Goal: Information Seeking & Learning: Find specific fact

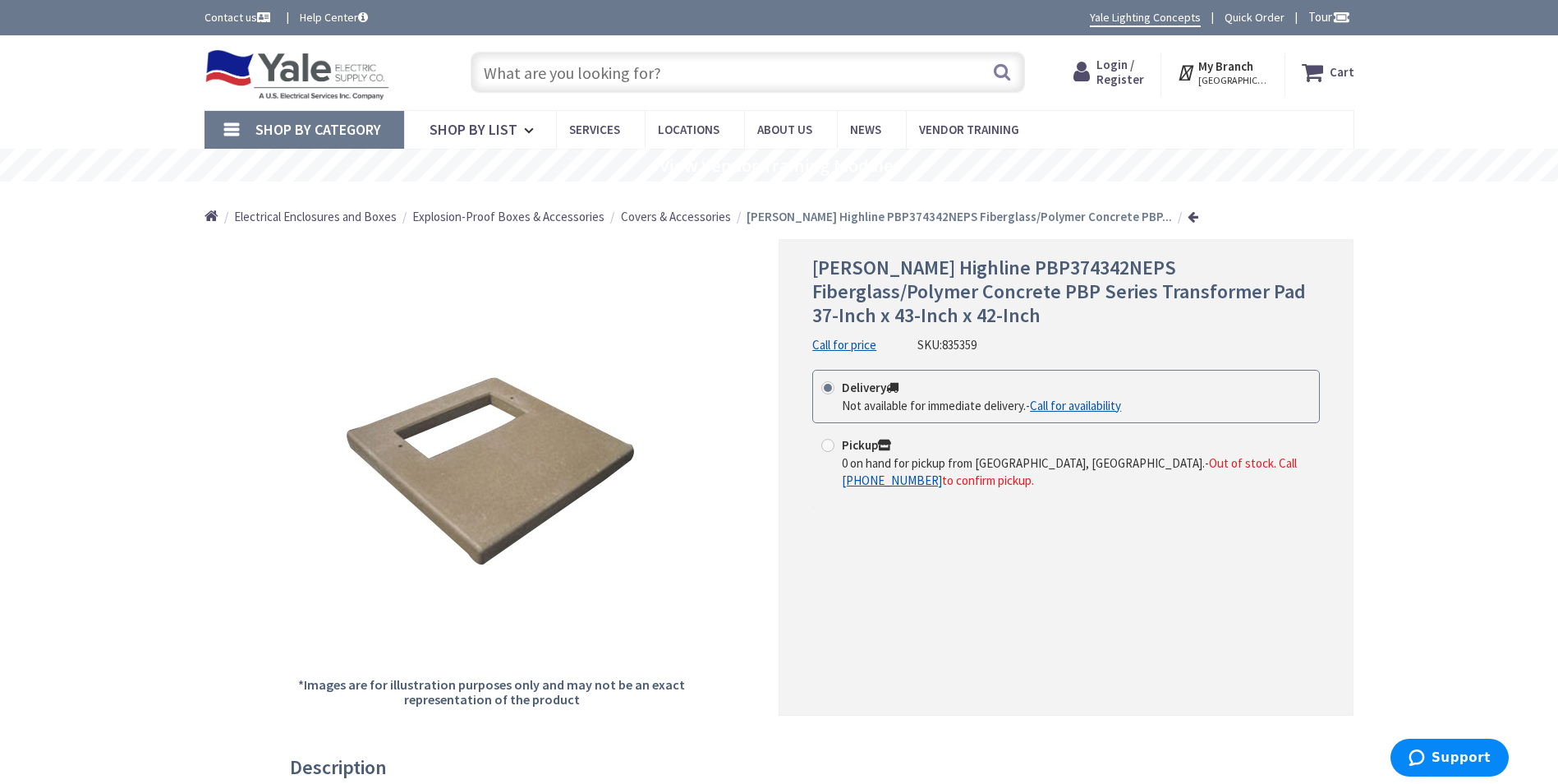
click at [666, 70] on input "text" at bounding box center [748, 72] width 555 height 41
type input "PBP425204-1626"
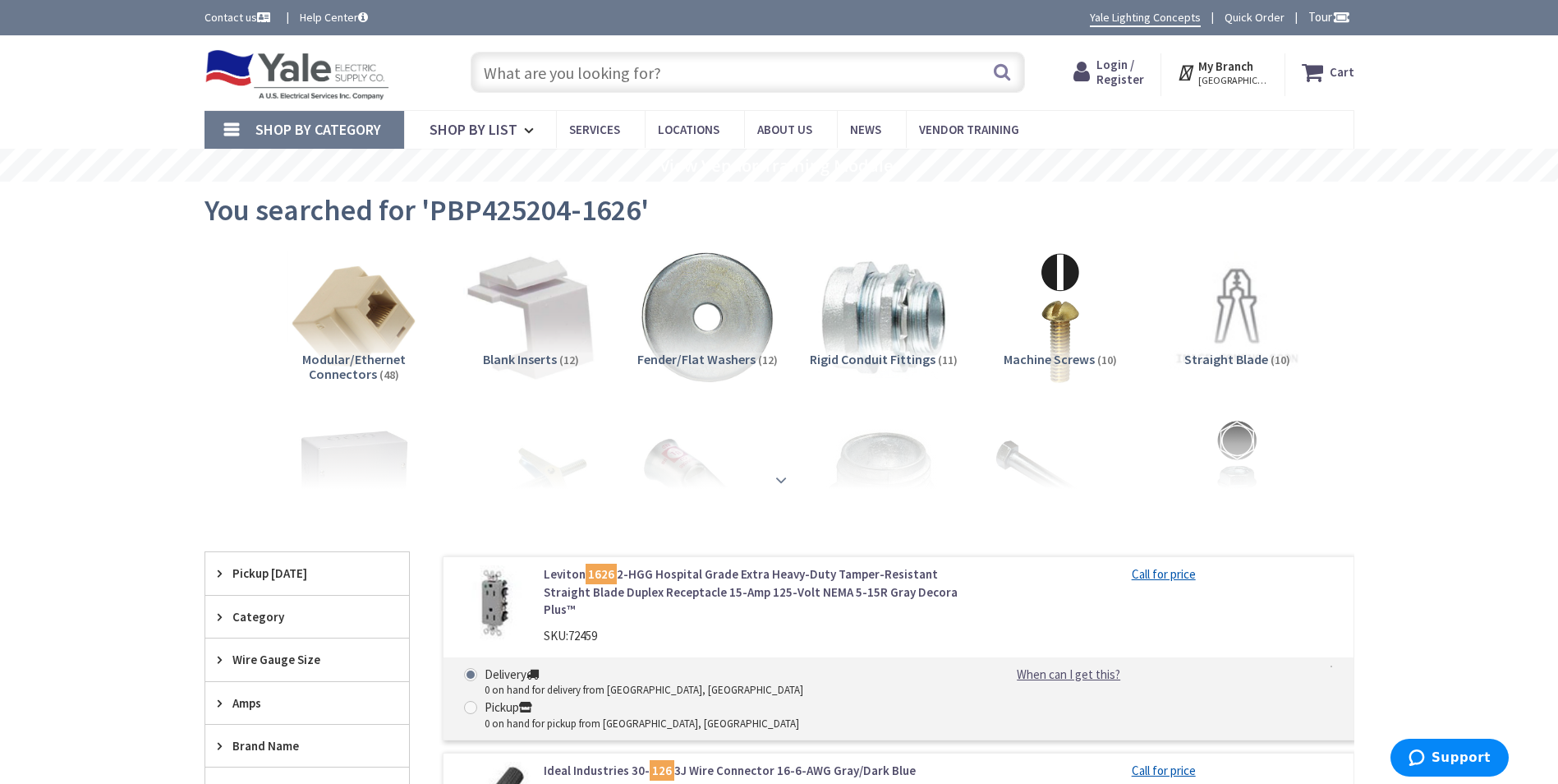
click at [781, 482] on div at bounding box center [780, 444] width 1068 height 91
click at [782, 476] on strong at bounding box center [781, 476] width 19 height 18
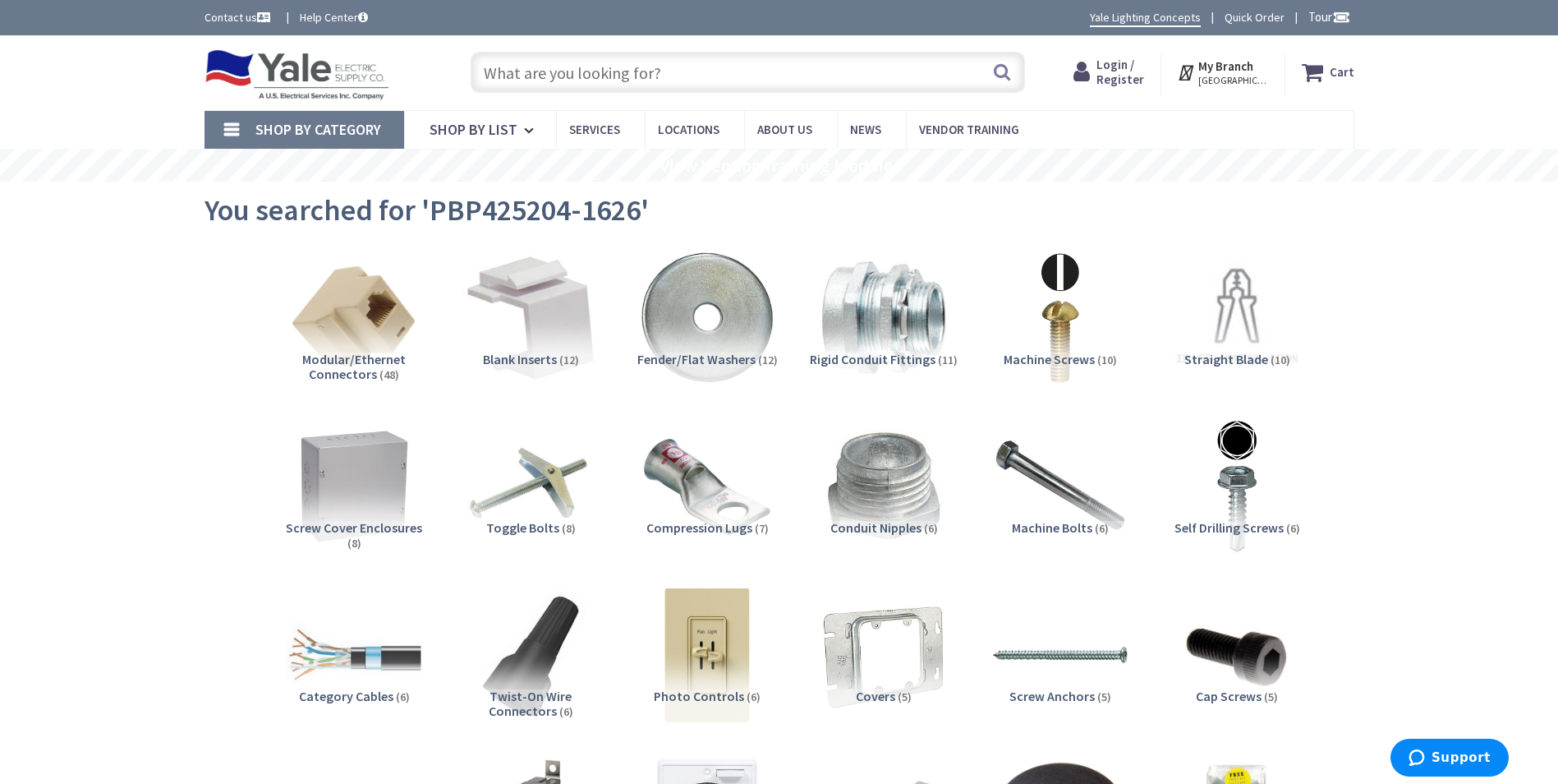
click at [579, 83] on input "text" at bounding box center [748, 72] width 555 height 41
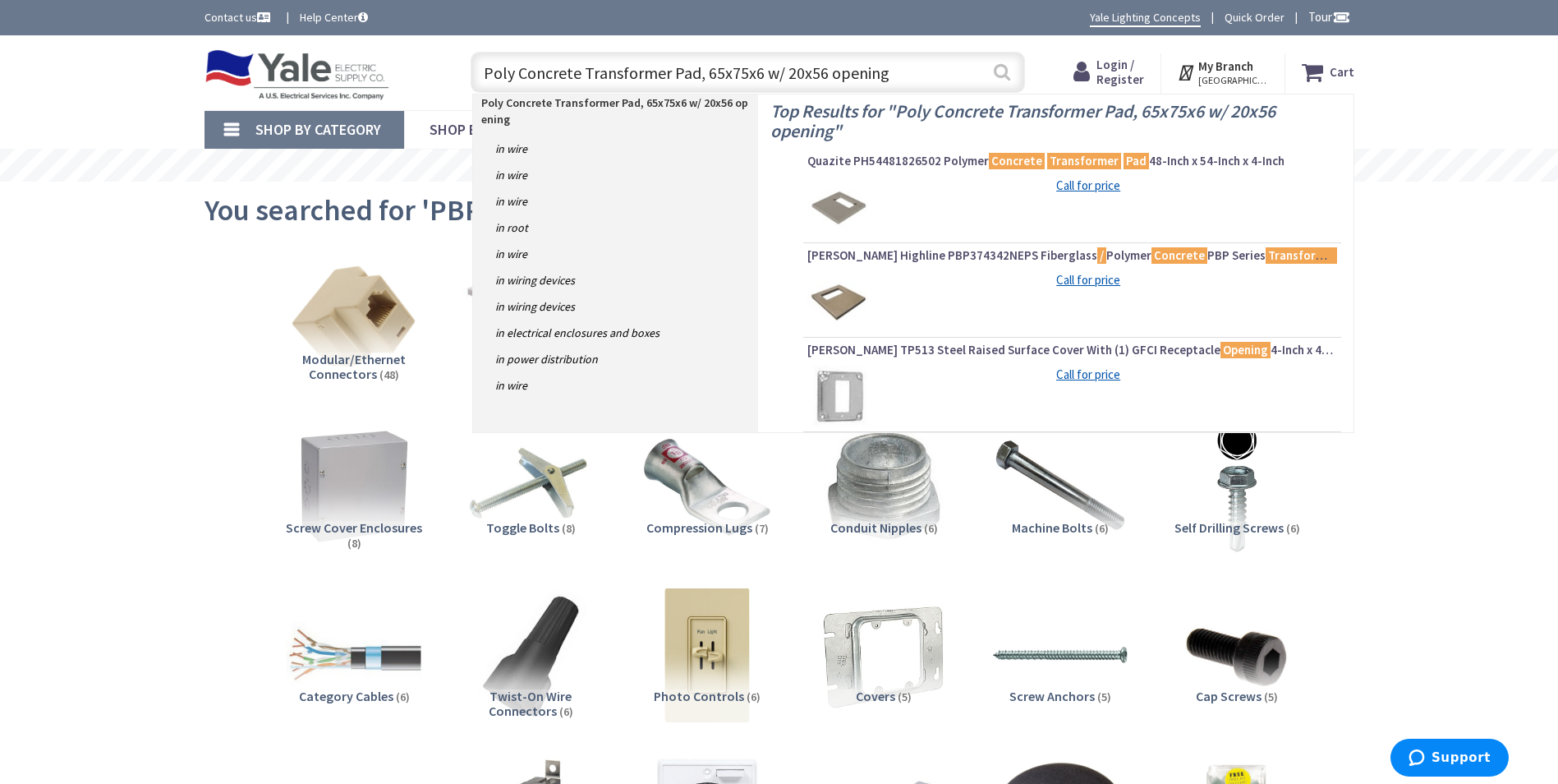
type input "Poly Concrete Transformer Pad, 65x75x6 w/ 20x56 opening"
click at [997, 75] on button "Search" at bounding box center [1001, 72] width 21 height 37
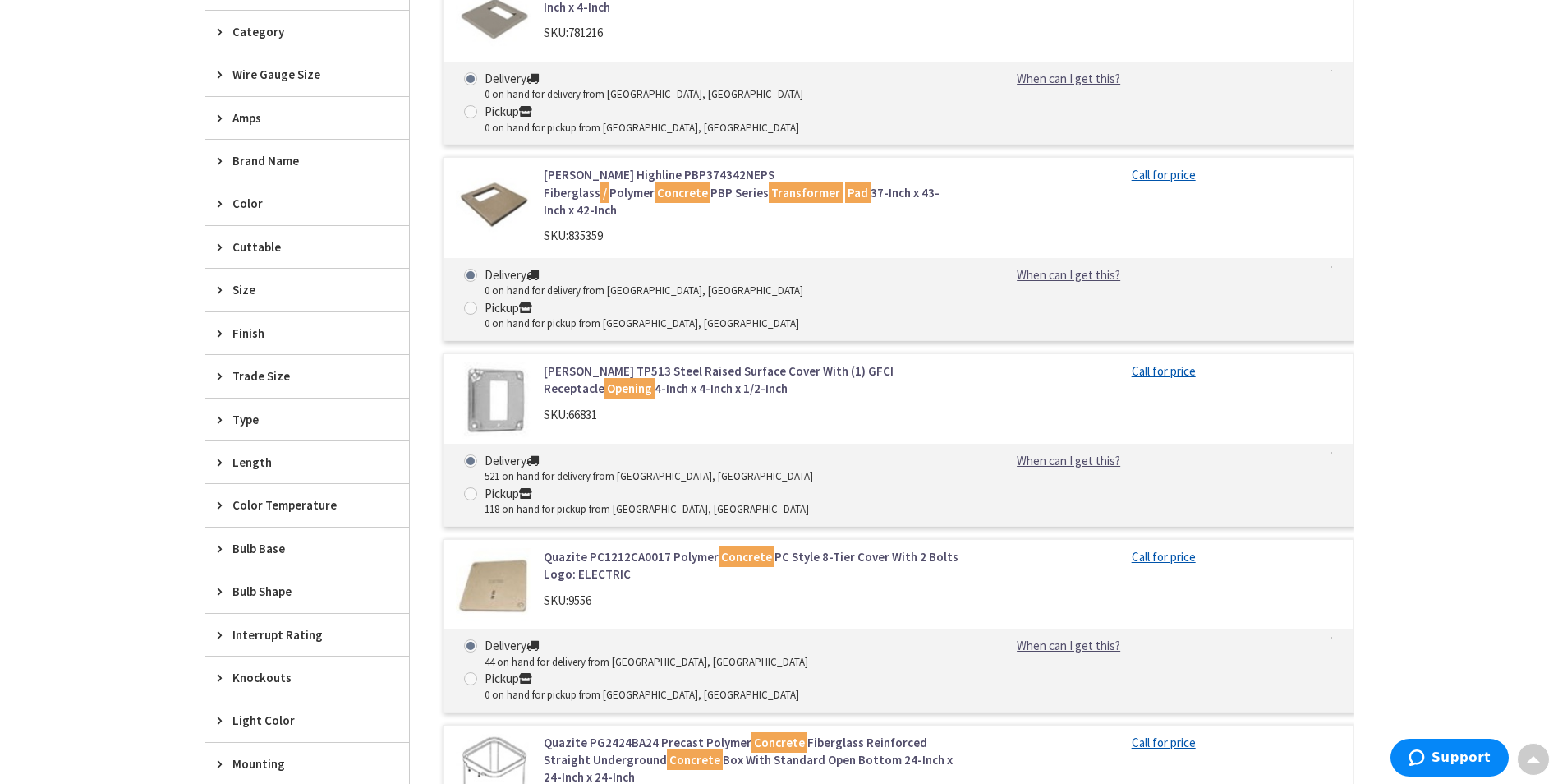
scroll to position [550, 0]
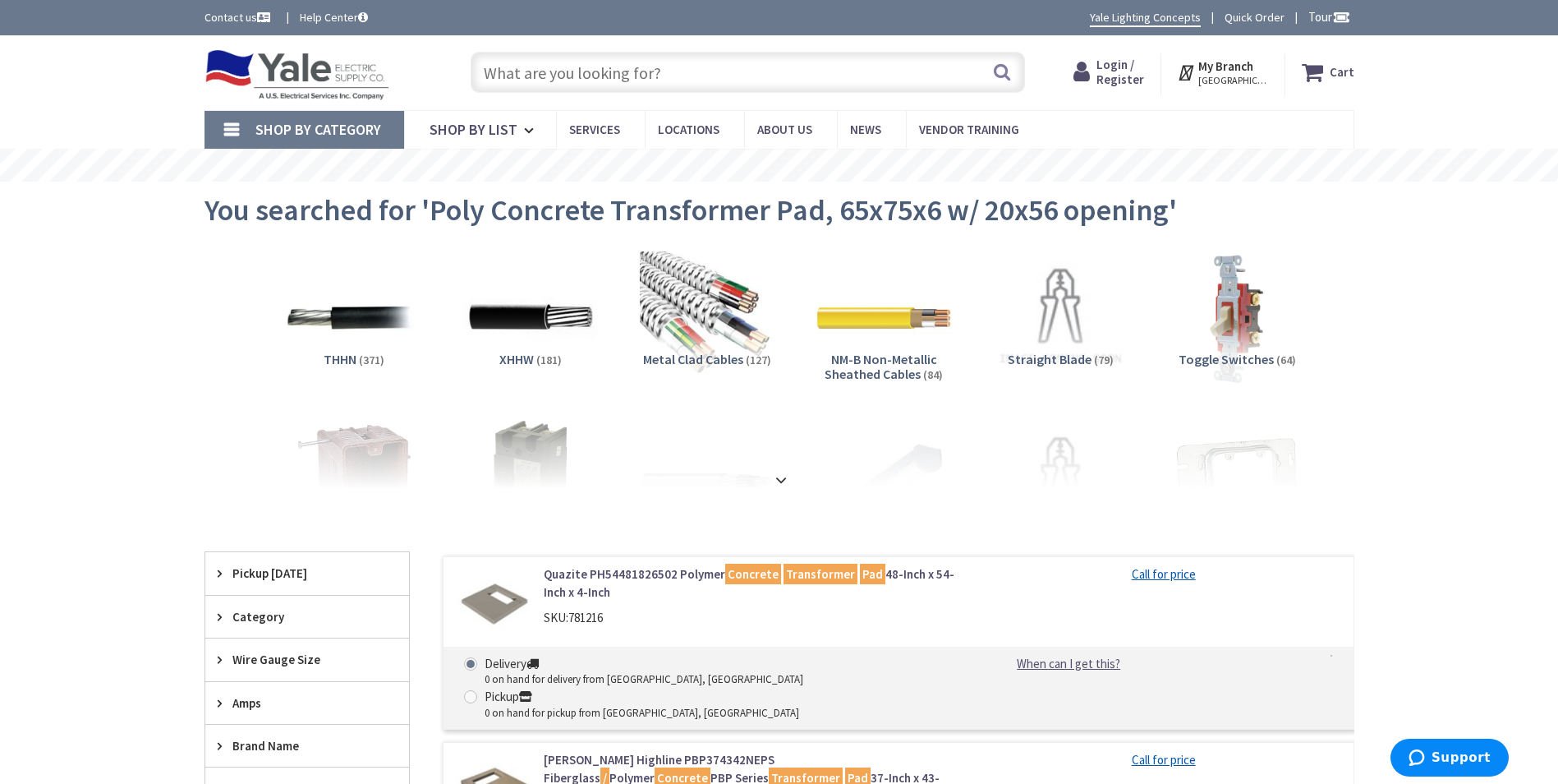
click at [541, 76] on input "text" at bounding box center [748, 72] width 555 height 41
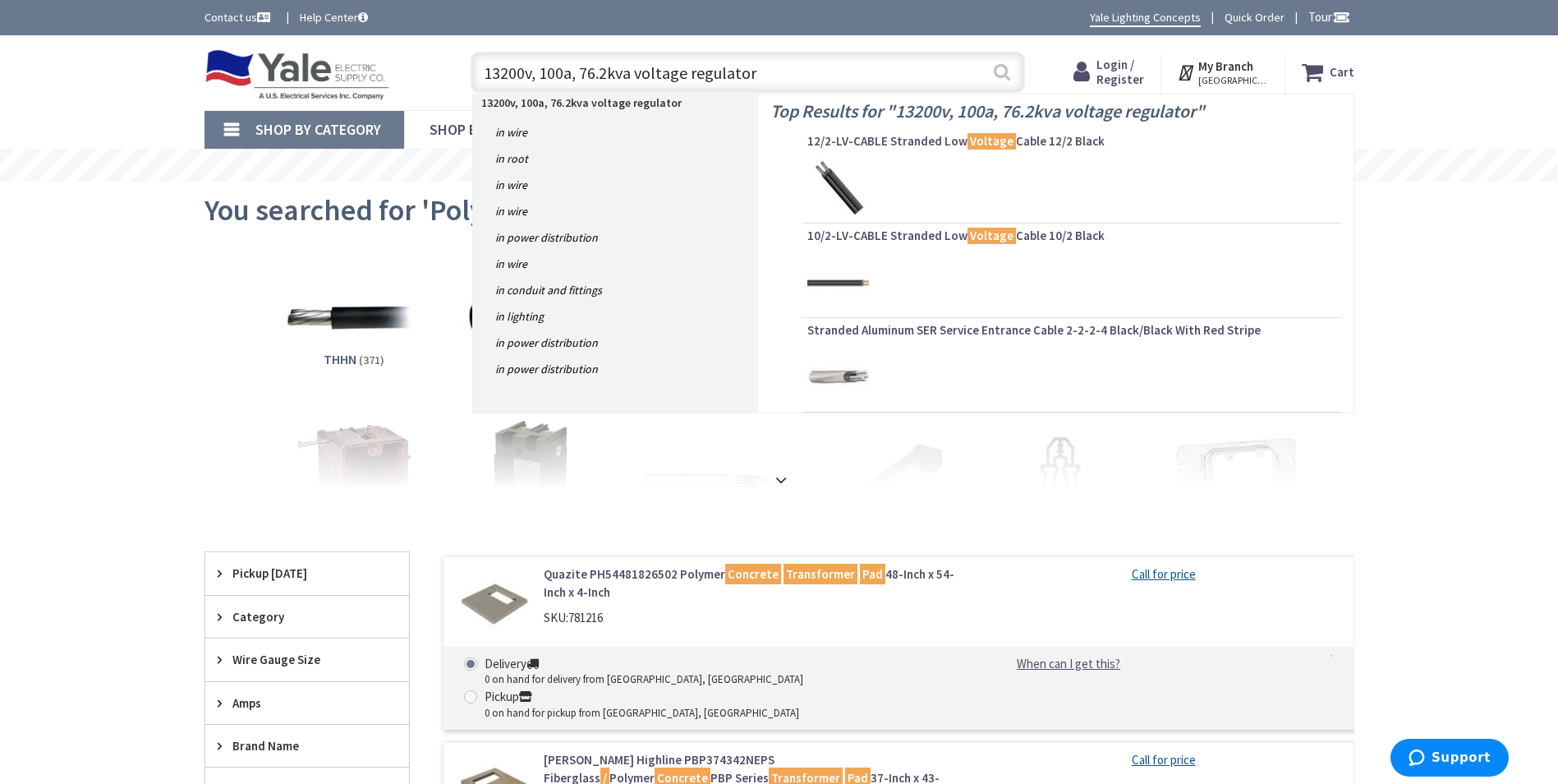
type input "13200v, 100a, 76.2kva voltage regulator"
click at [992, 78] on button "Search" at bounding box center [1001, 72] width 21 height 37
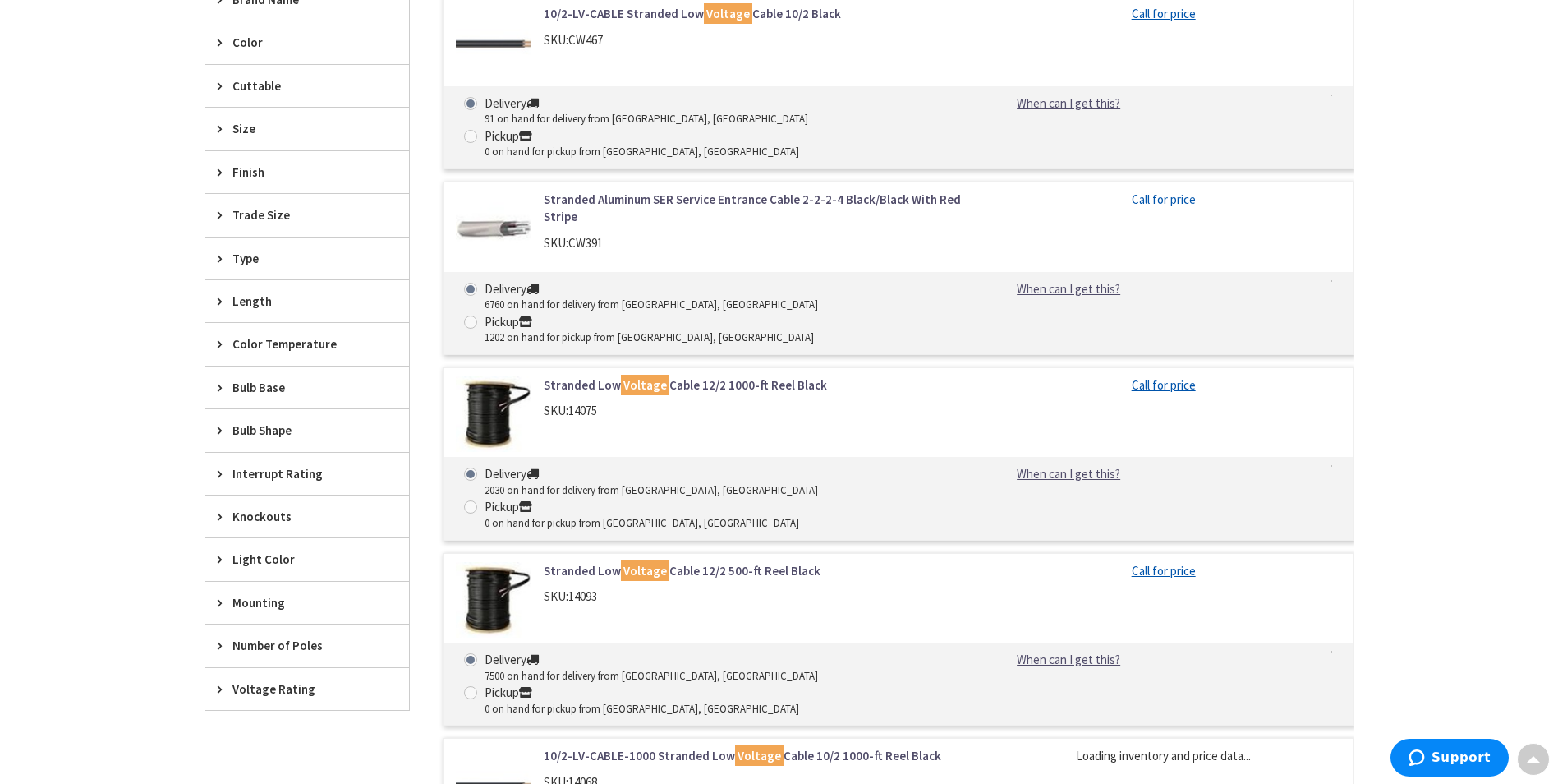
scroll to position [1354, 0]
